Goal: Register for event/course

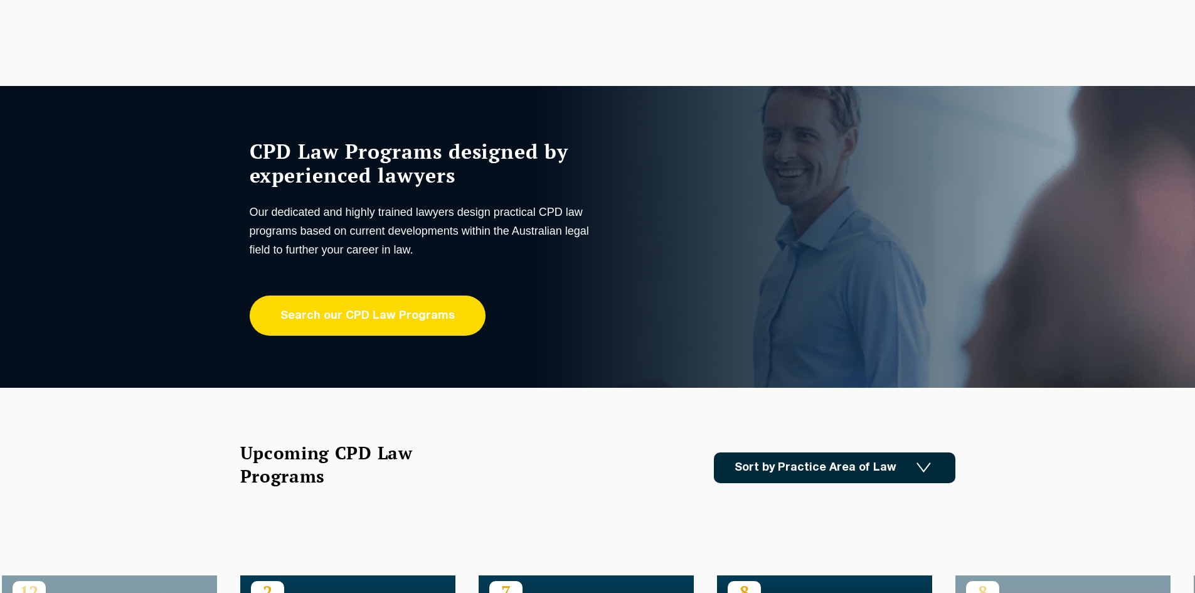
click at [410, 309] on link "Search our CPD Law Programs" at bounding box center [368, 316] width 236 height 40
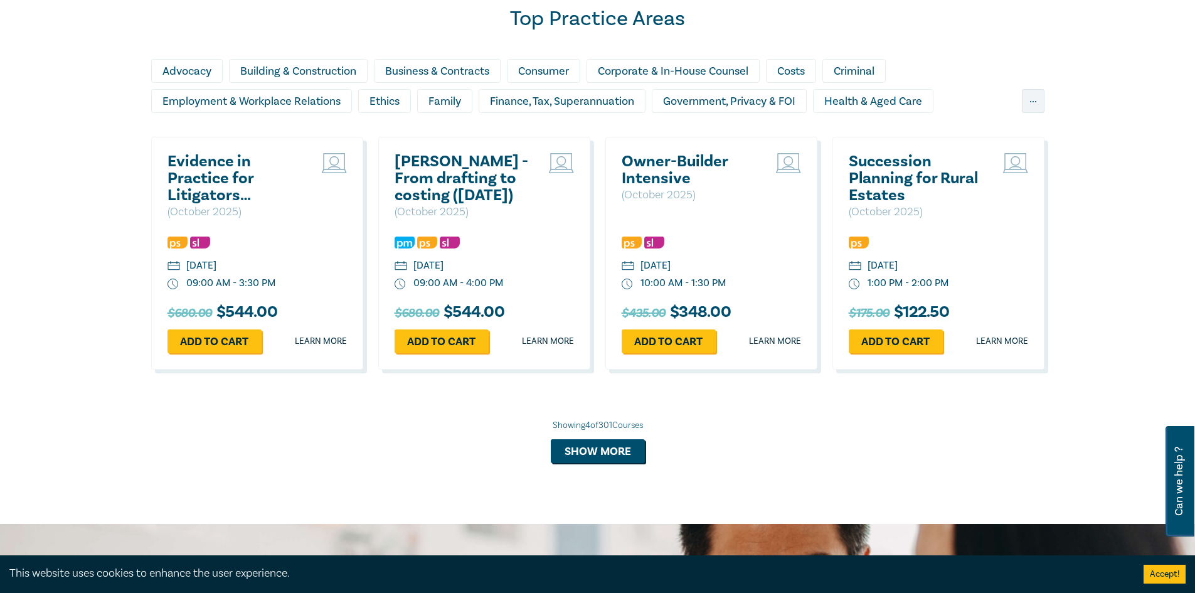
scroll to position [690, 0]
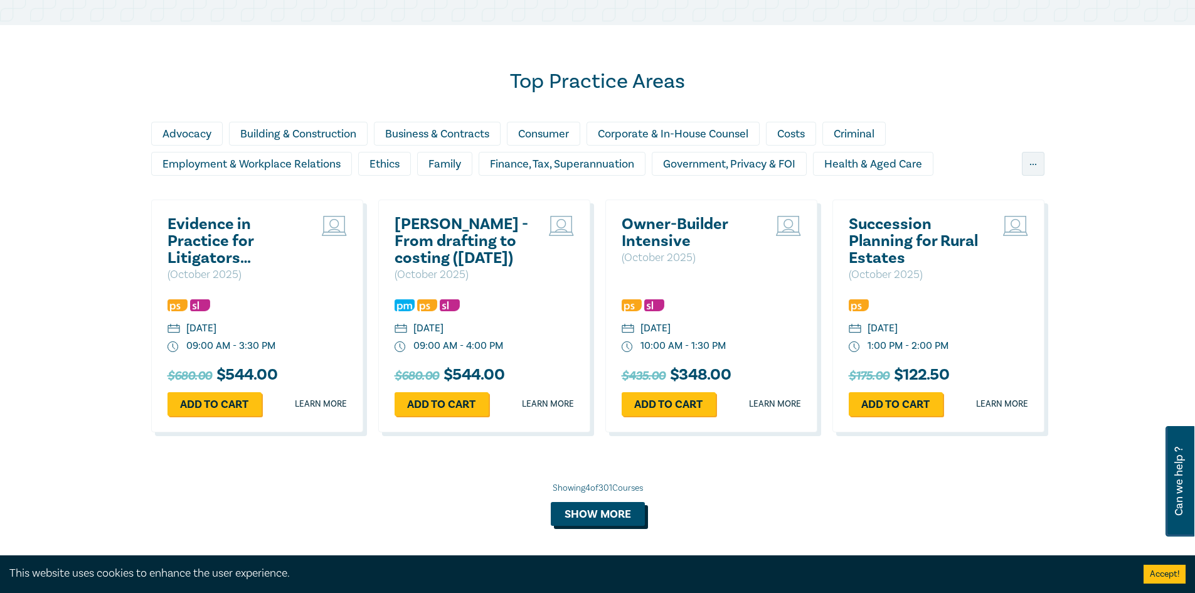
click at [606, 520] on button "Show more" at bounding box center [598, 514] width 94 height 24
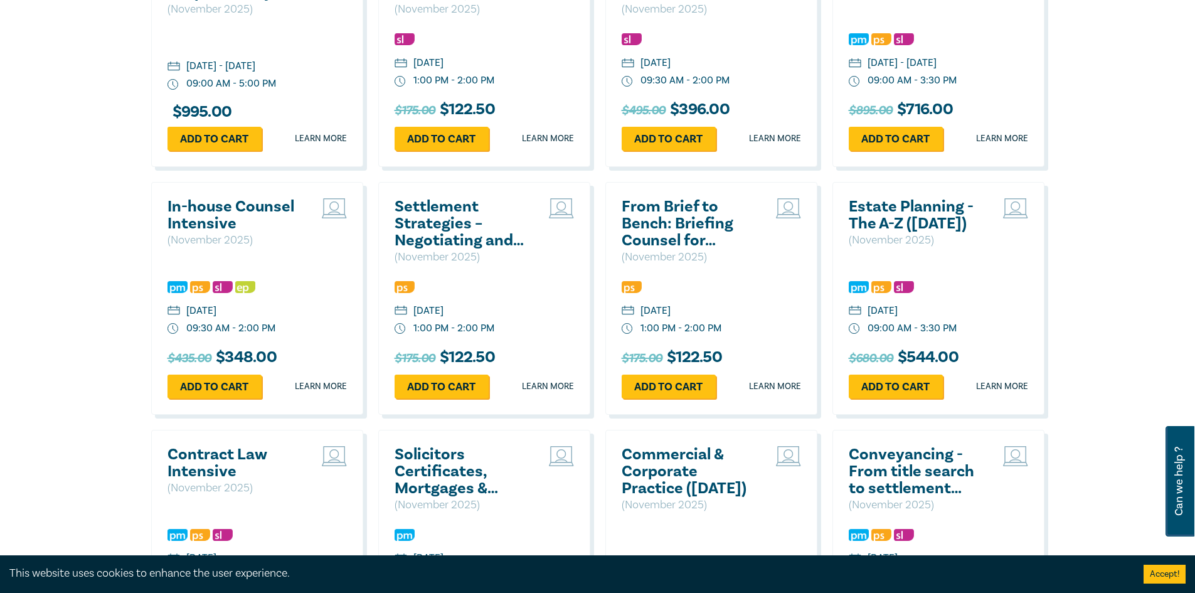
scroll to position [1757, 0]
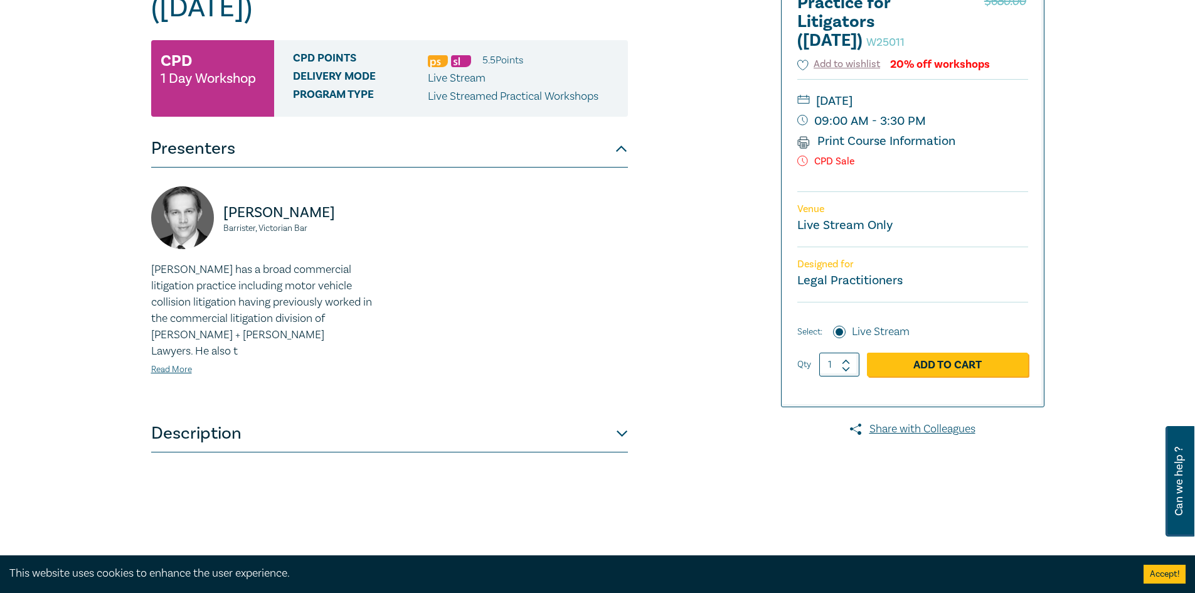
scroll to position [63, 0]
